Goal: Task Accomplishment & Management: Complete application form

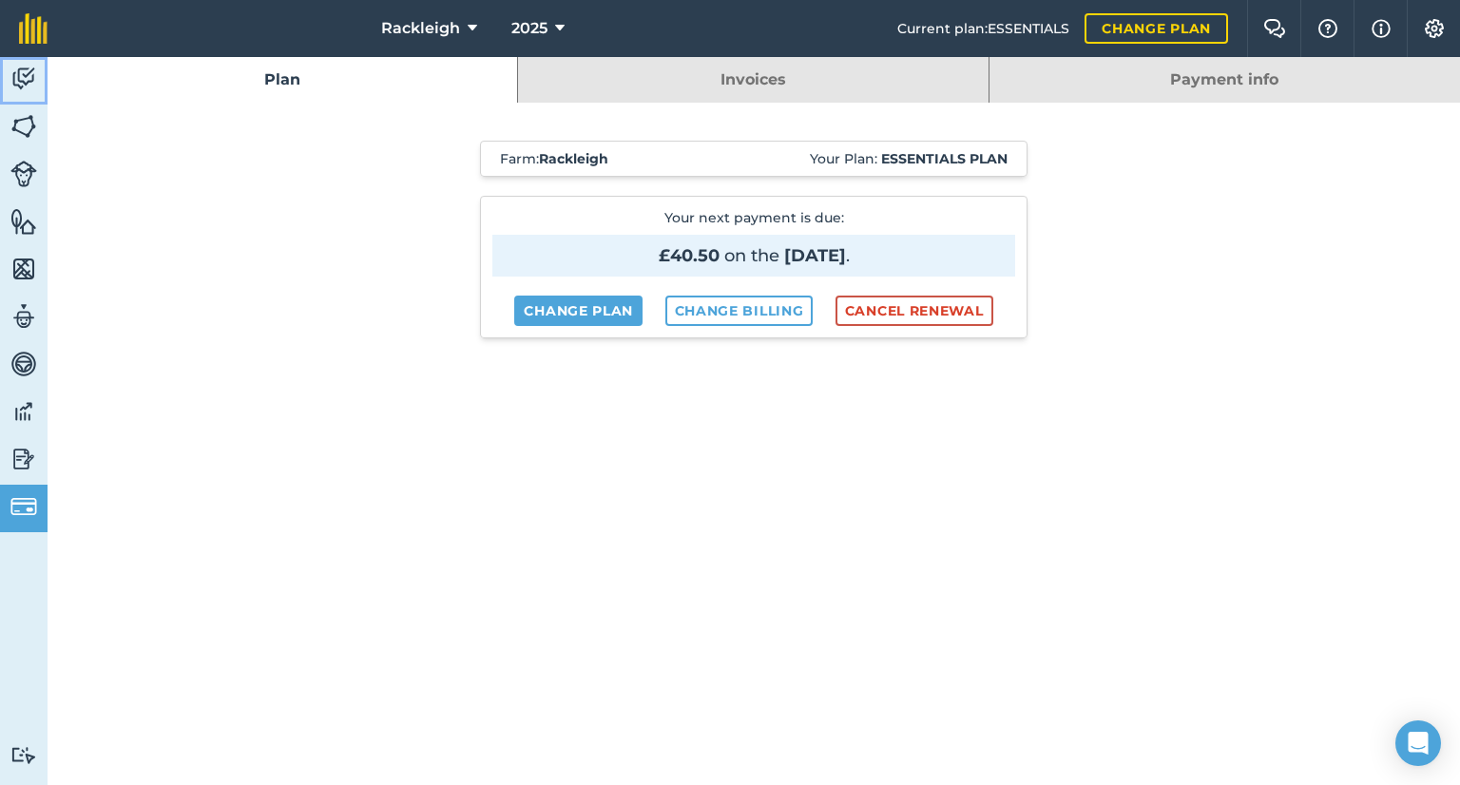
click at [23, 79] on img at bounding box center [23, 79] width 27 height 29
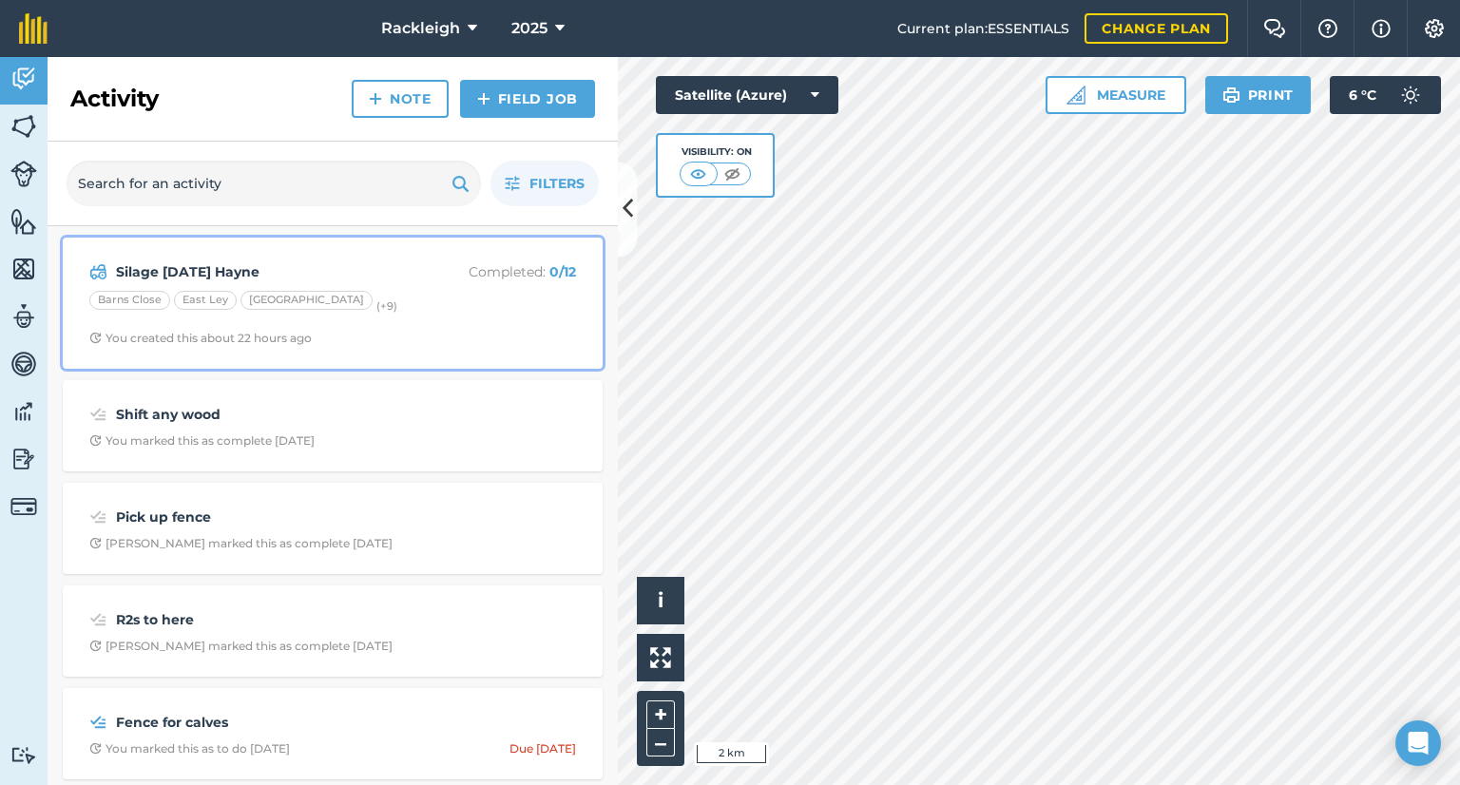
click at [158, 267] on strong "Silage [DATE] Hayne" at bounding box center [266, 271] width 301 height 21
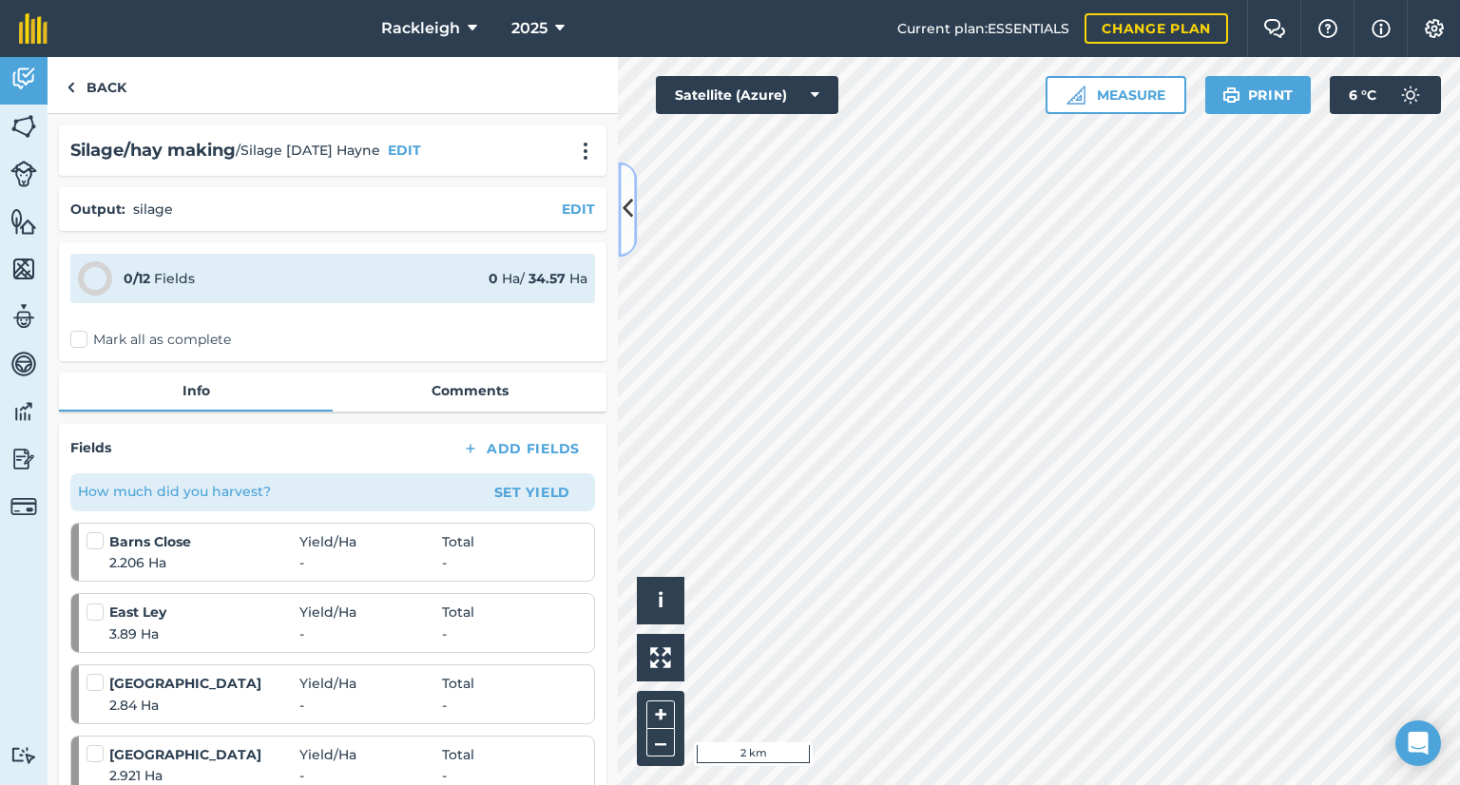
click at [624, 220] on icon at bounding box center [628, 209] width 10 height 33
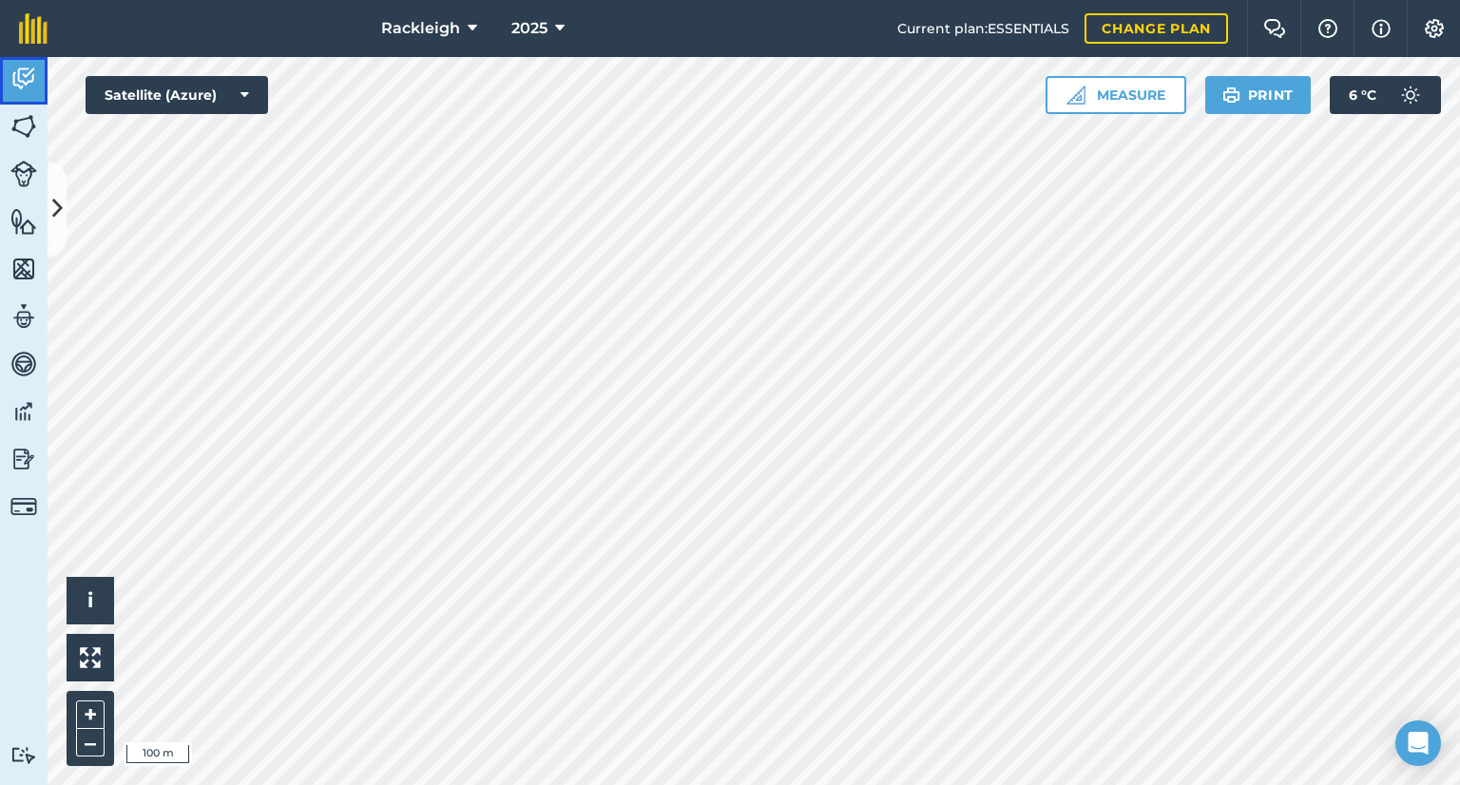
click at [21, 73] on img at bounding box center [23, 79] width 27 height 29
click at [54, 210] on icon at bounding box center [57, 209] width 10 height 33
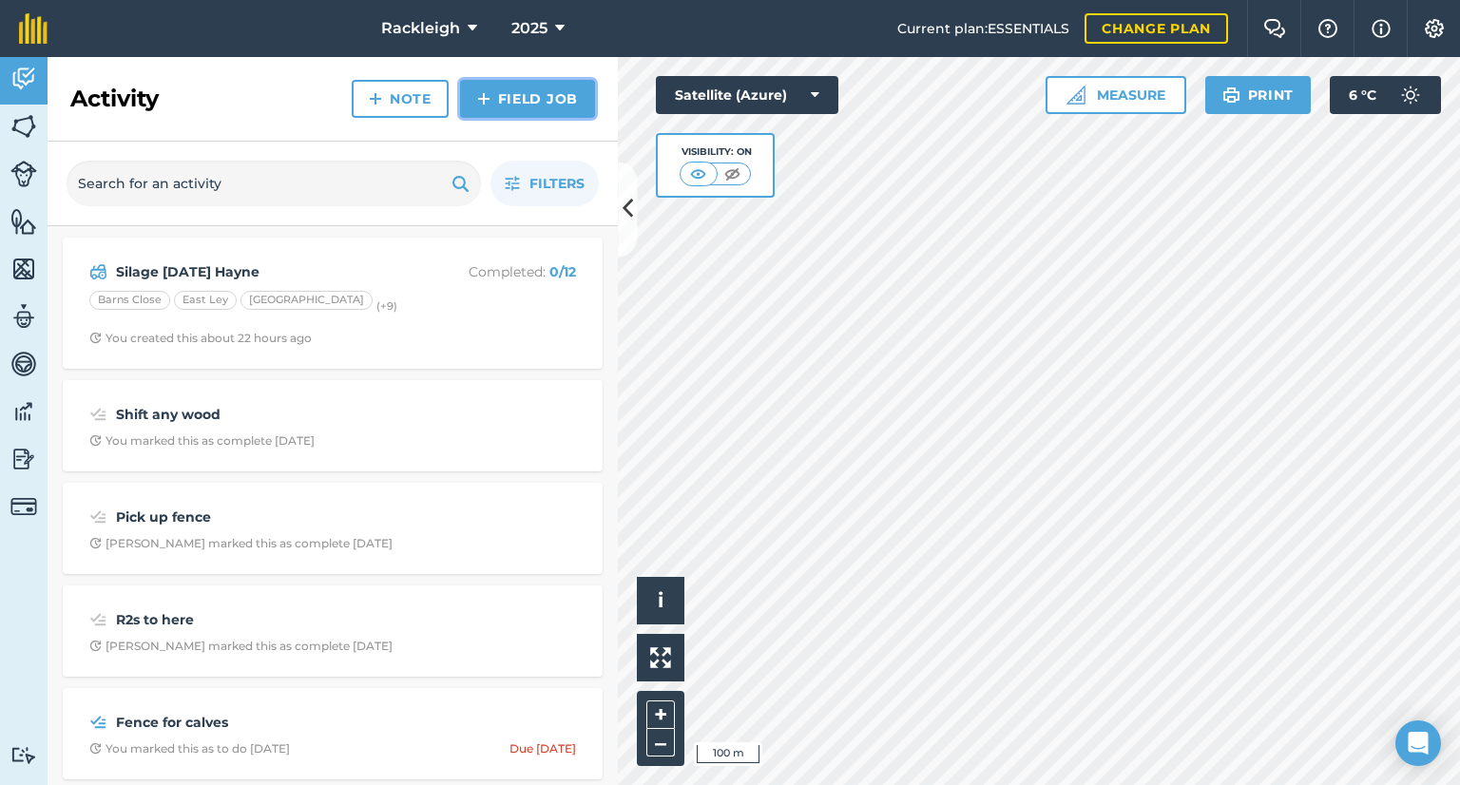
click at [525, 96] on link "Field Job" at bounding box center [527, 99] width 135 height 38
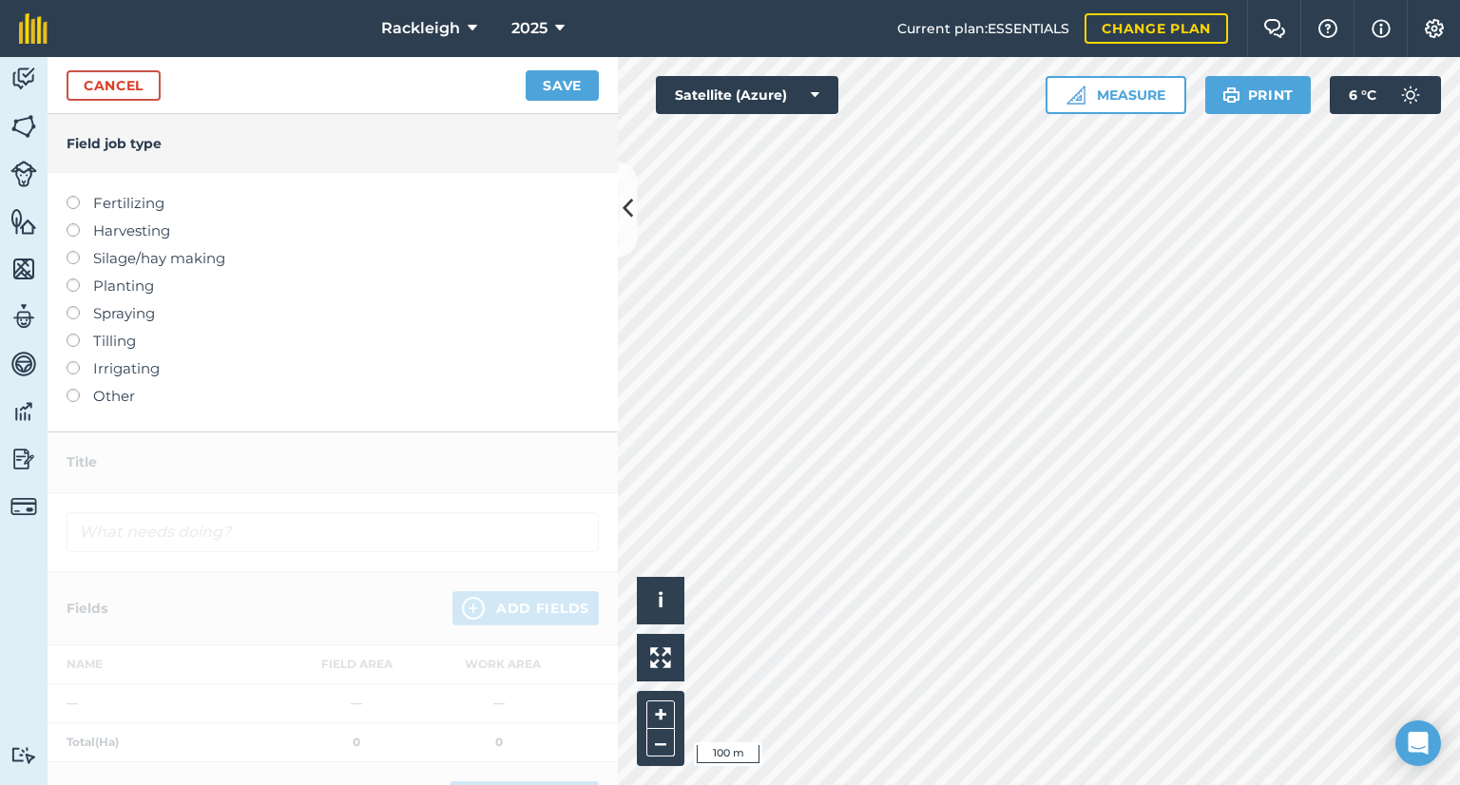
click at [171, 201] on label "Fertilizing" at bounding box center [333, 203] width 532 height 23
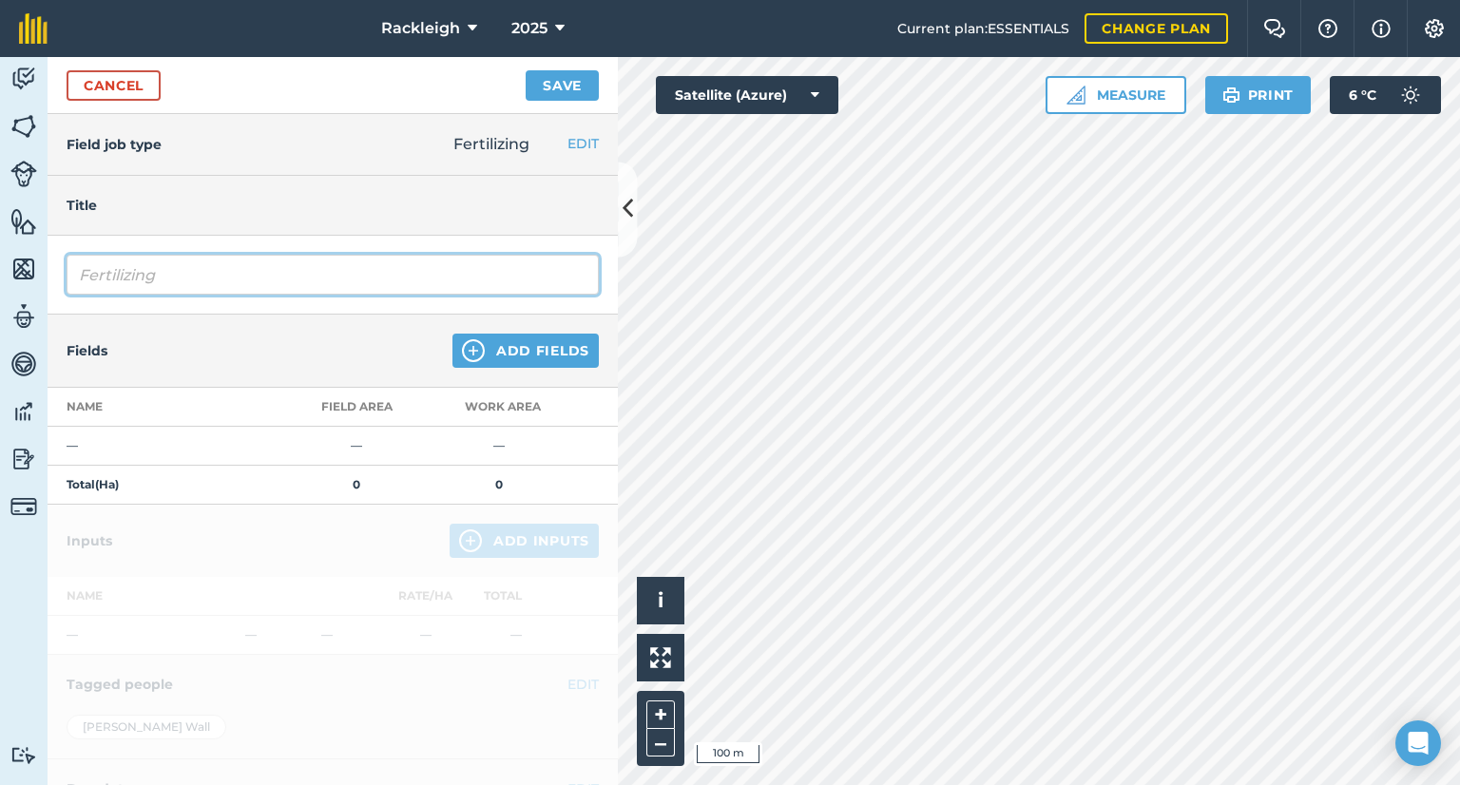
click at [201, 286] on input "Fertilizing" at bounding box center [333, 275] width 532 height 40
type input "F"
type input "Higher square"
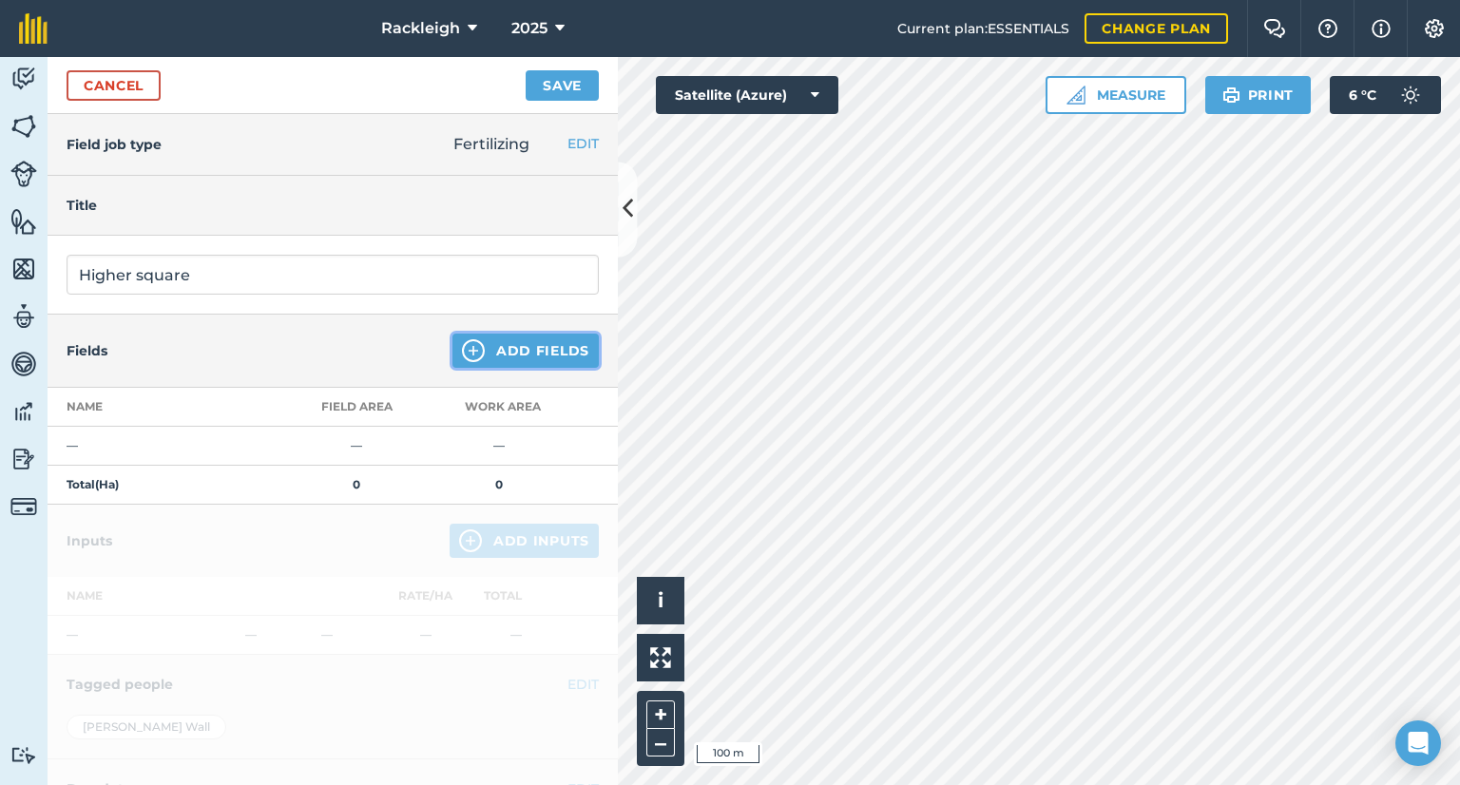
click at [501, 352] on button "Add Fields" at bounding box center [525, 351] width 146 height 34
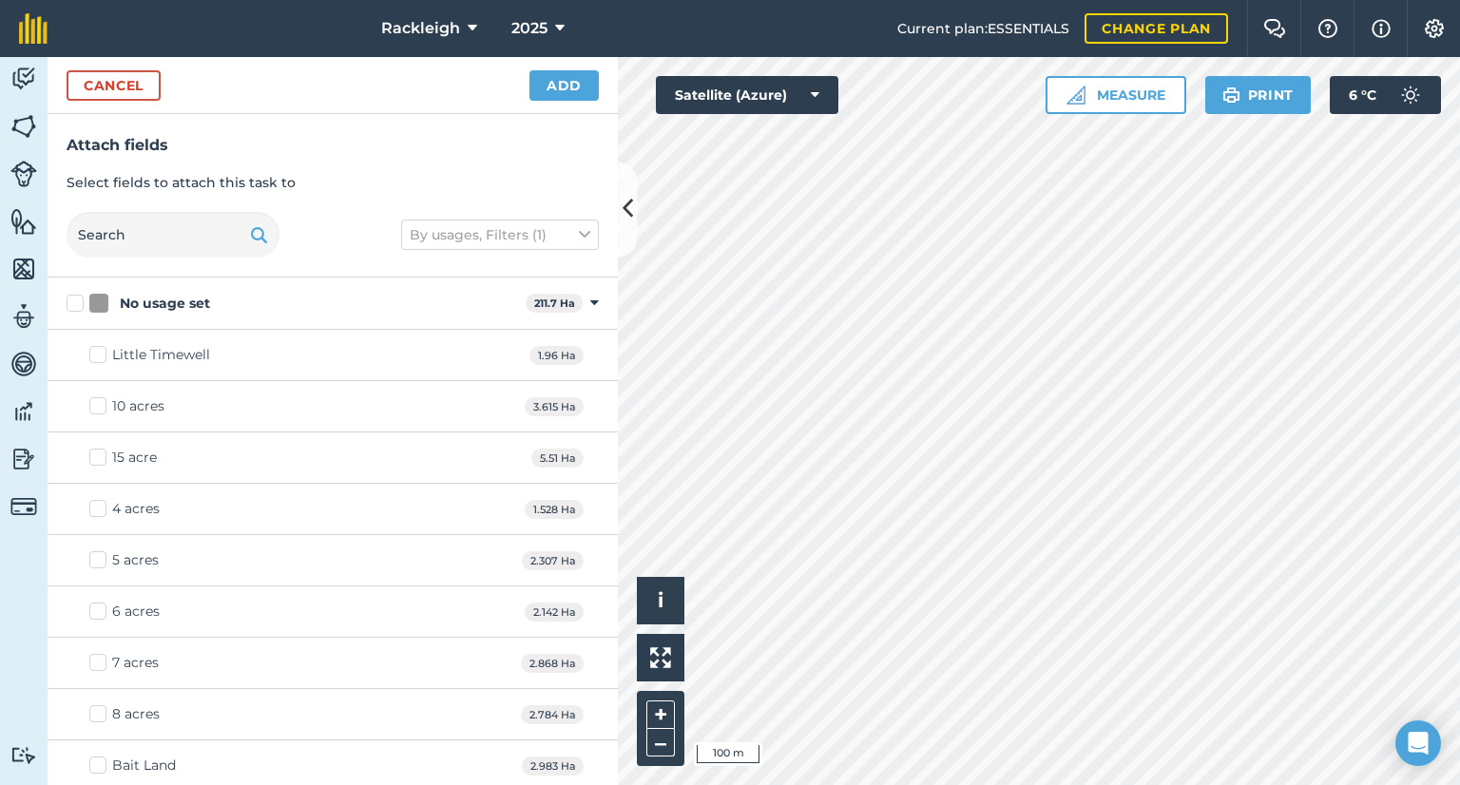
checkbox input "true"
click at [555, 92] on button "Add" at bounding box center [563, 85] width 69 height 30
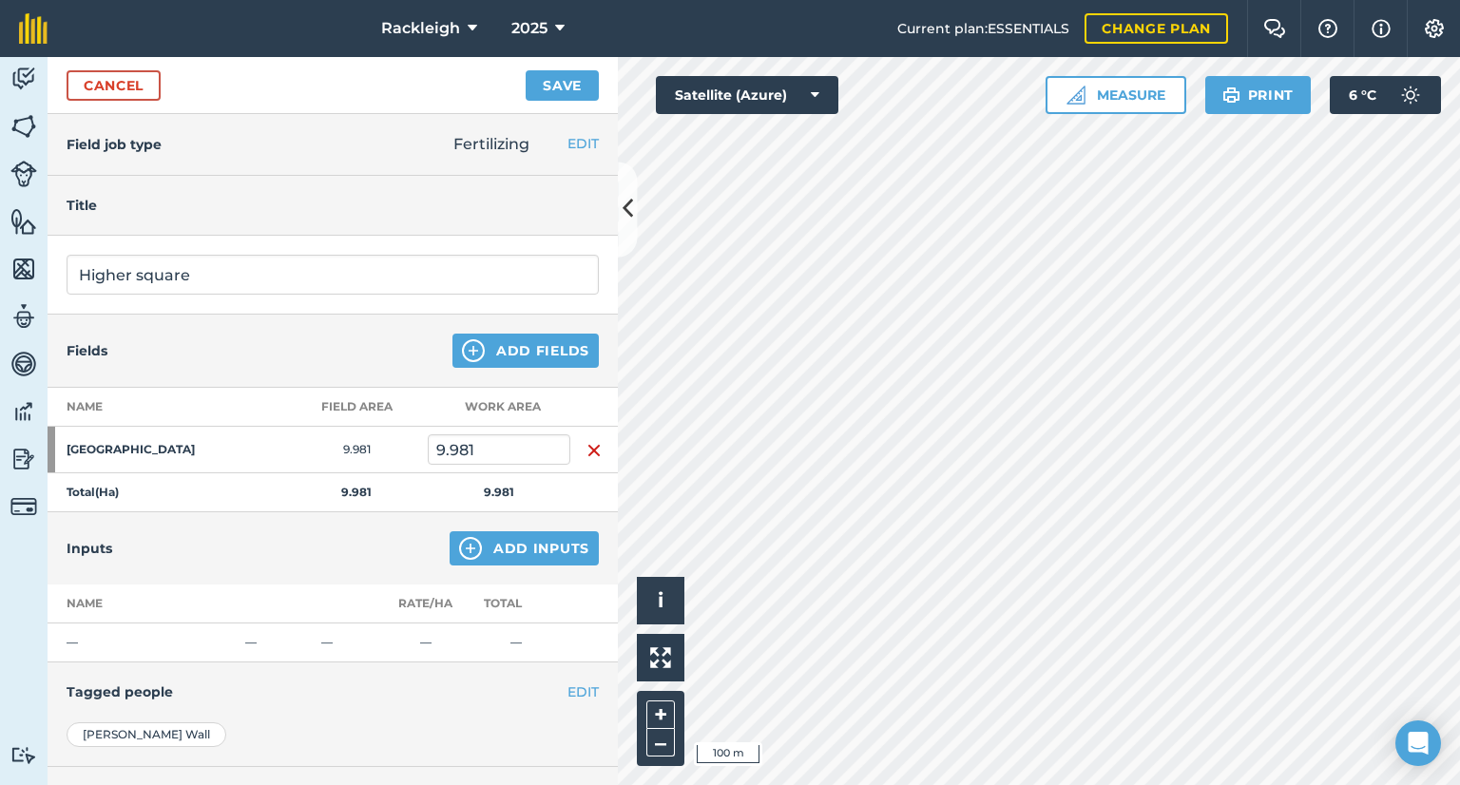
click at [319, 81] on div "Cancel Save" at bounding box center [333, 85] width 570 height 57
click at [565, 88] on button "Save" at bounding box center [562, 85] width 73 height 30
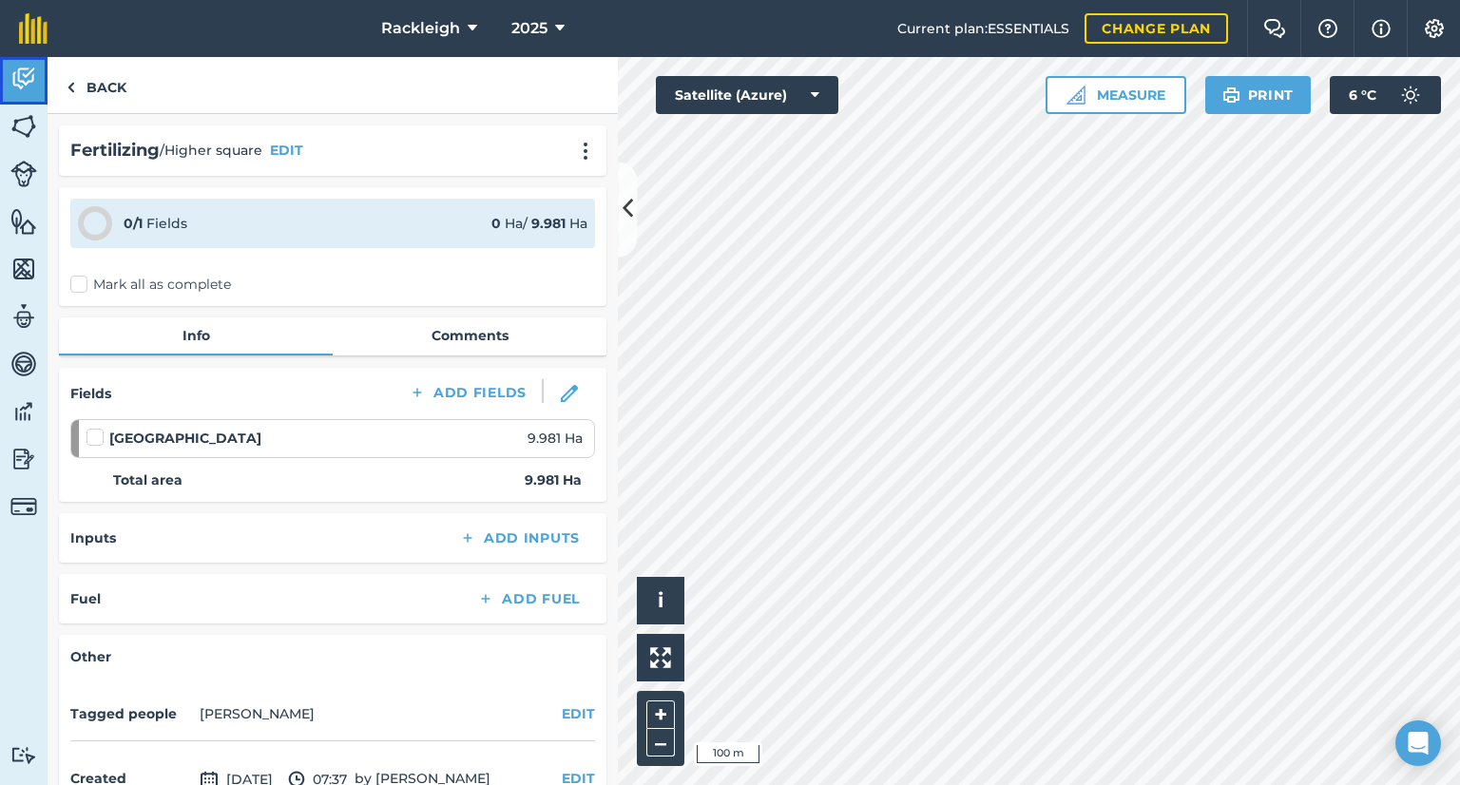
click at [21, 82] on img at bounding box center [23, 79] width 27 height 29
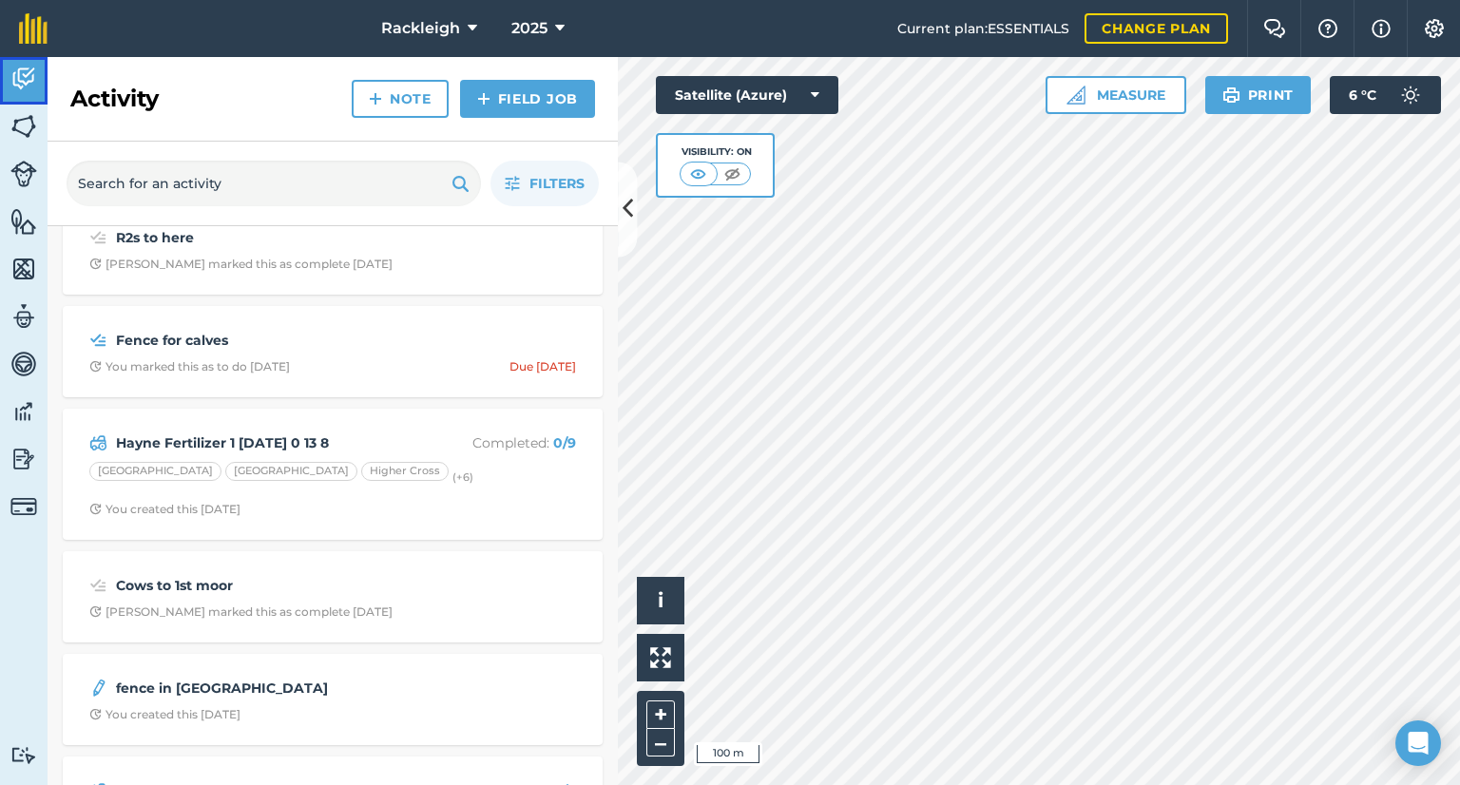
scroll to position [570, 0]
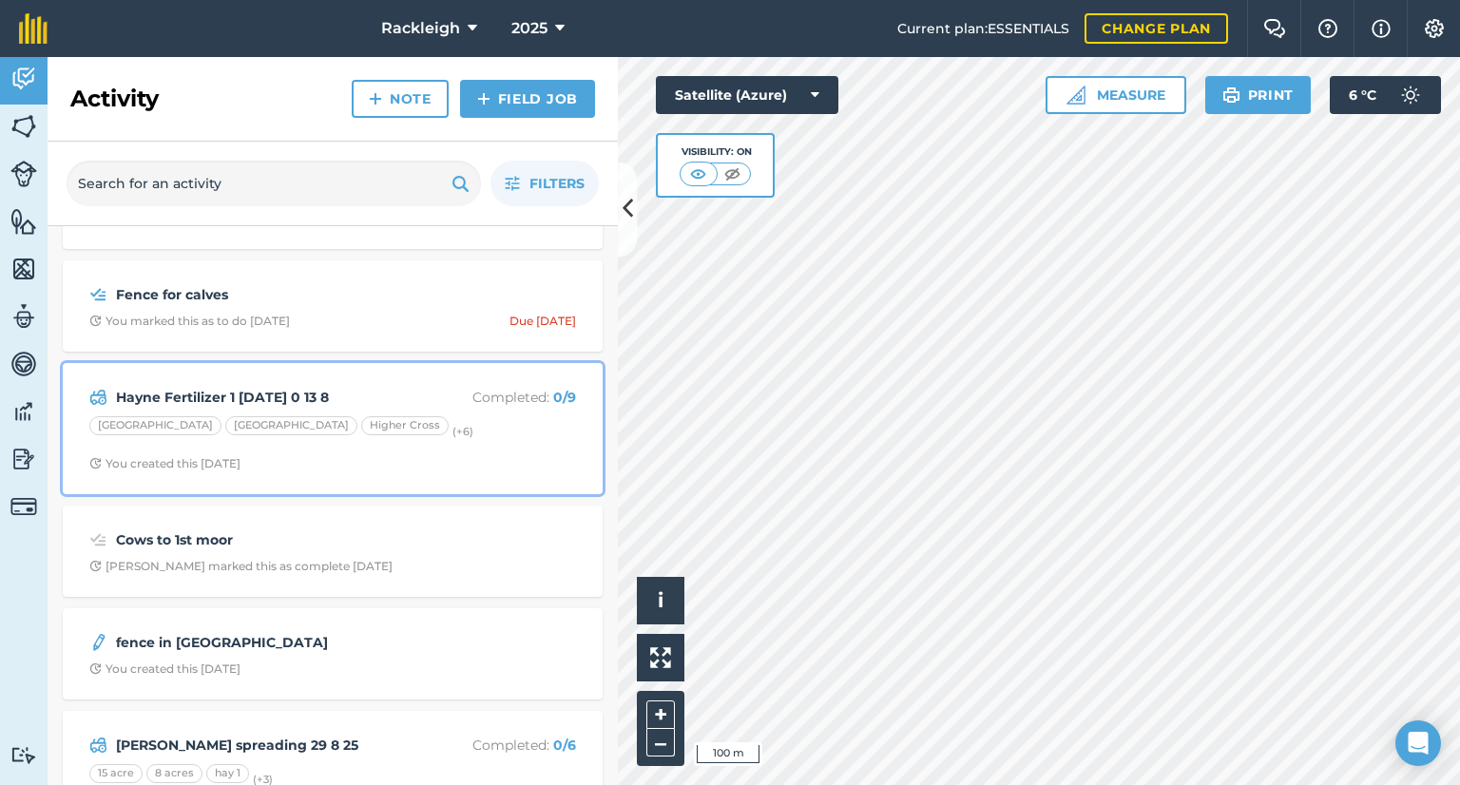
click at [322, 458] on span "You created this [DATE]" at bounding box center [332, 463] width 487 height 15
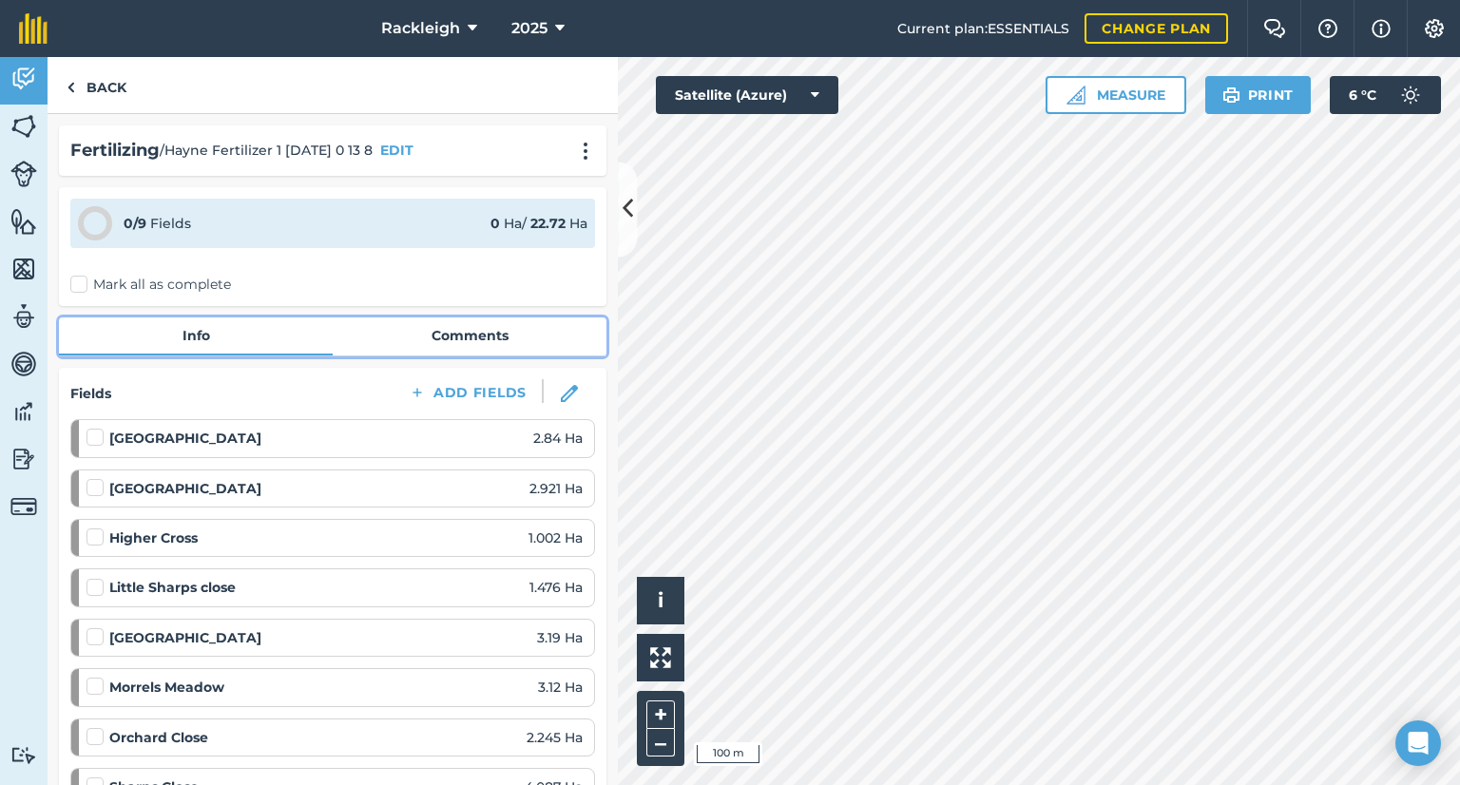
click at [452, 331] on link "Comments" at bounding box center [470, 335] width 274 height 36
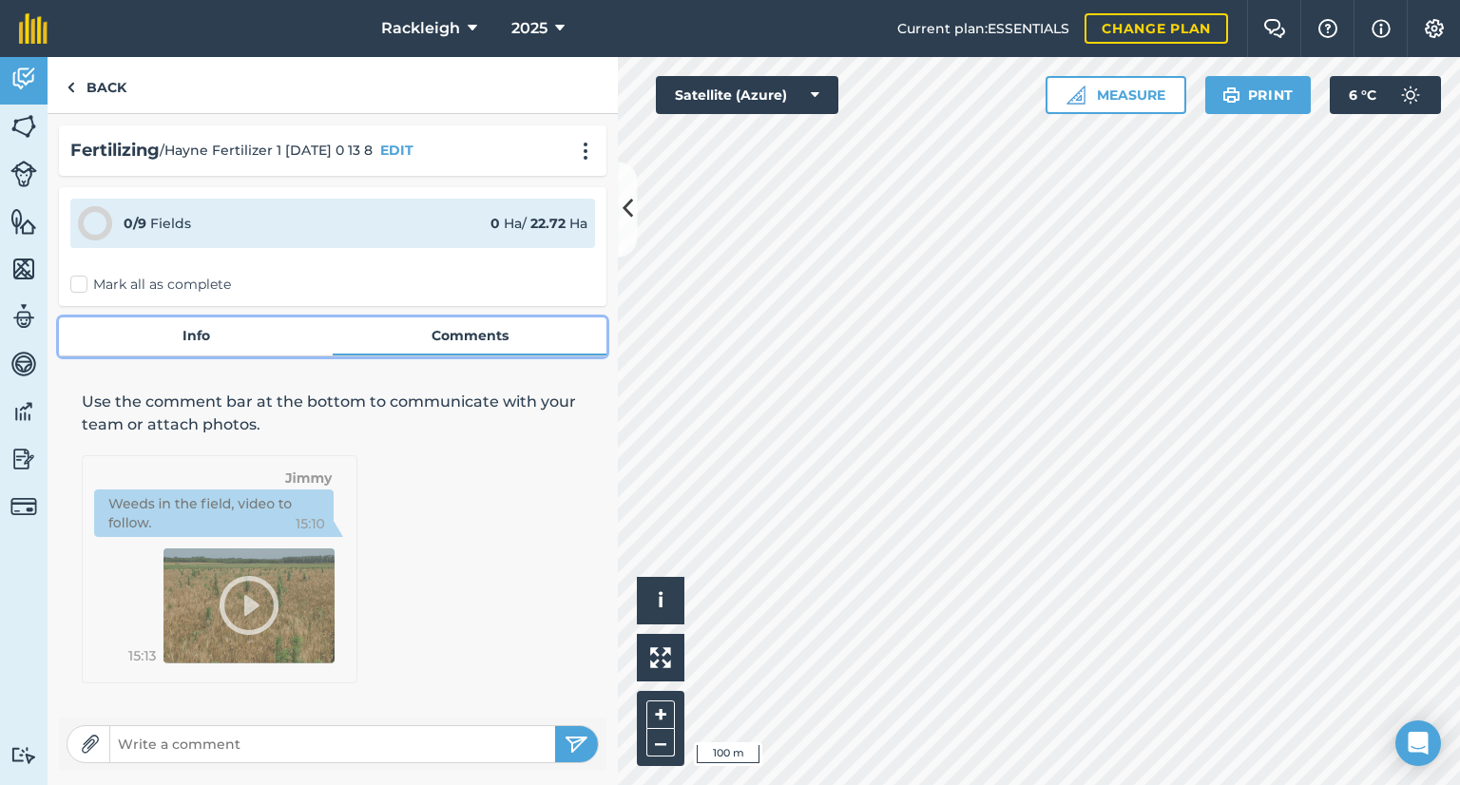
click at [192, 336] on link "Info" at bounding box center [196, 335] width 274 height 36
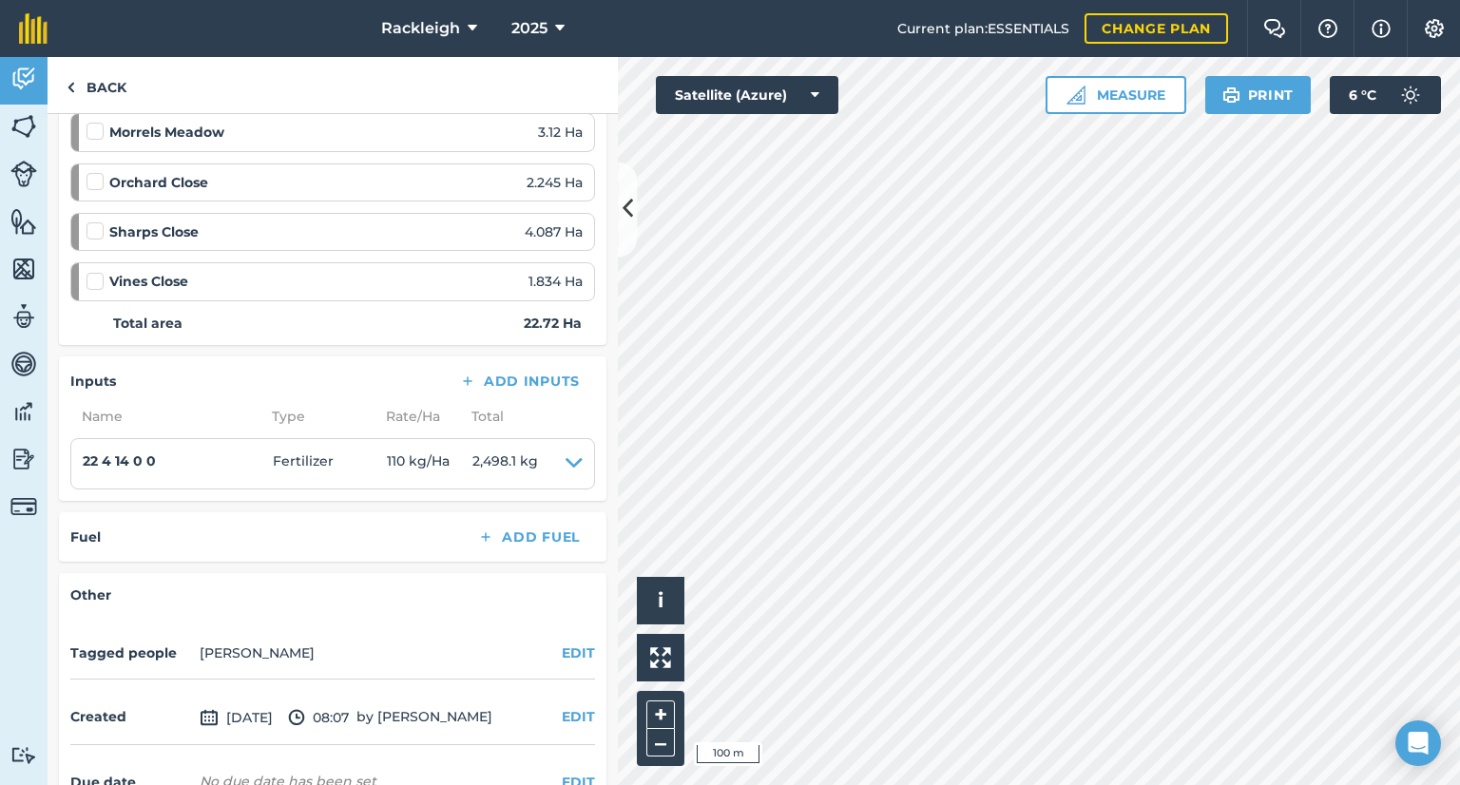
scroll to position [570, 0]
